Goal: Find specific page/section: Find specific page/section

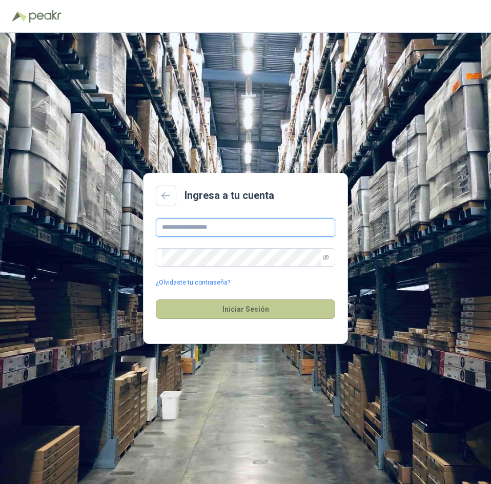
type input "**********"
click at [252, 314] on button "Iniciar Sesión" at bounding box center [246, 309] width 180 height 19
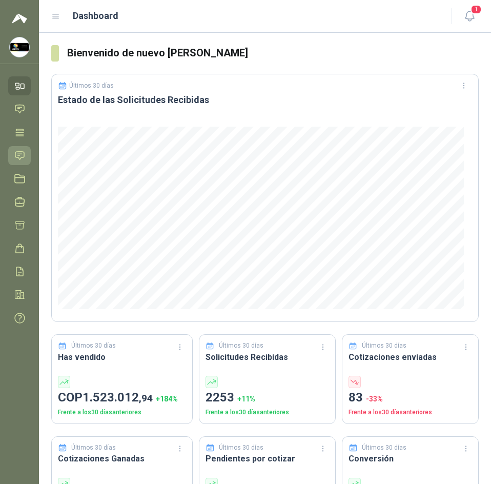
click at [21, 153] on icon at bounding box center [19, 155] width 11 height 11
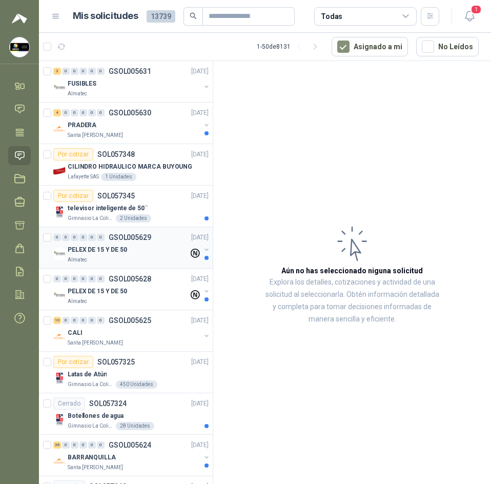
click at [104, 240] on div "0" at bounding box center [101, 237] width 8 height 7
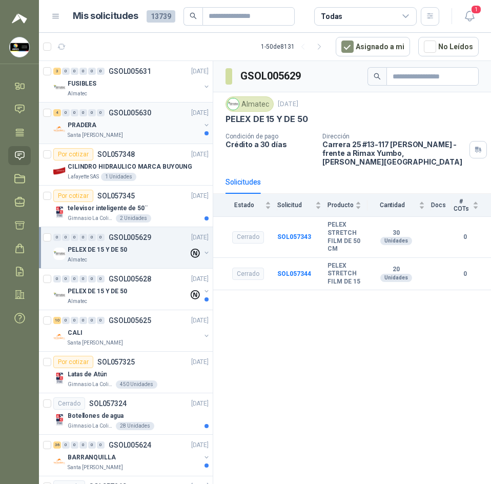
click at [127, 117] on div "4 0 0 0 0 0 GSOL005630 [DATE]" at bounding box center [131, 113] width 157 height 12
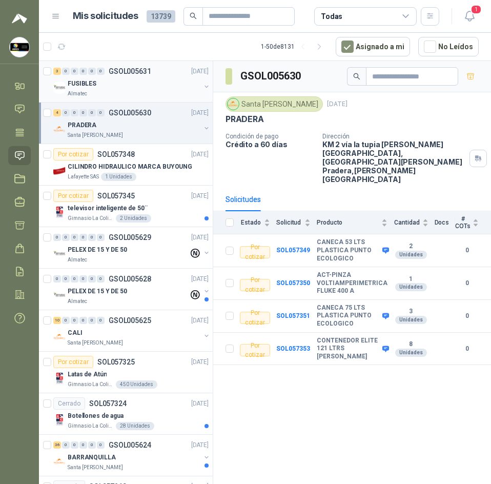
click at [134, 86] on div "FUSIBLES" at bounding box center [134, 83] width 133 height 12
